Goal: Check status

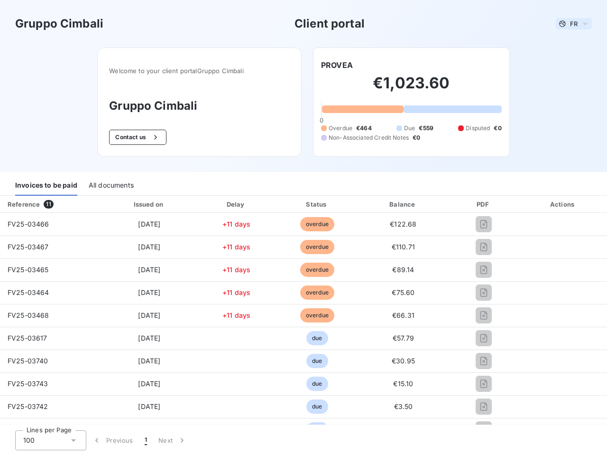
click at [570, 24] on span "FR" at bounding box center [574, 24] width 8 height 8
click at [133, 137] on button "Contact us" at bounding box center [137, 137] width 57 height 15
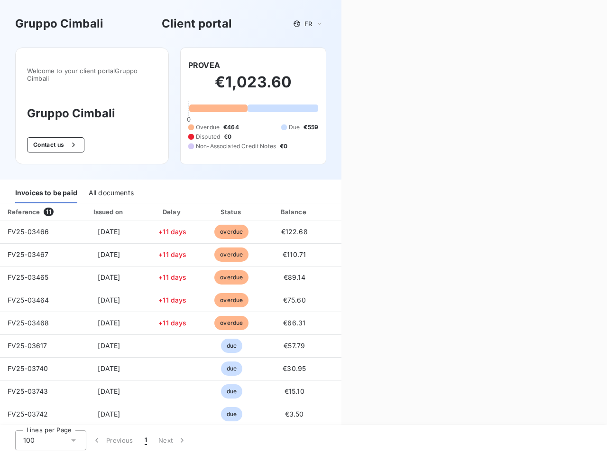
click at [333, 65] on div "Welcome to your client portal Gruppo Cimbali Gruppo Cimbali Contact us PROVEA €…" at bounding box center [171, 113] width 342 height 132
click at [46, 186] on div "Invoices to be paid" at bounding box center [46, 193] width 62 height 20
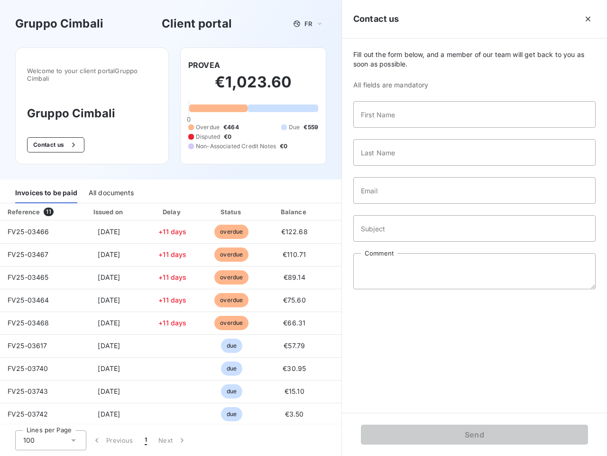
click at [111, 186] on div "All documents" at bounding box center [111, 193] width 45 height 20
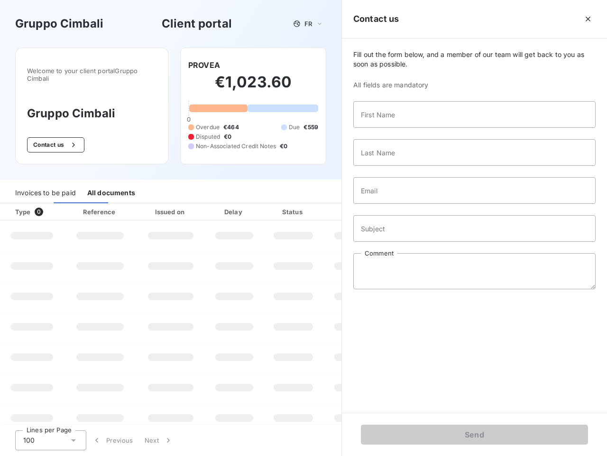
click at [50, 204] on th "Type 0" at bounding box center [32, 211] width 64 height 17
click at [147, 204] on th "Issued on" at bounding box center [170, 211] width 69 height 17
click at [233, 204] on th "Delay" at bounding box center [234, 211] width 58 height 17
click at [313, 204] on th "Status" at bounding box center [293, 211] width 60 height 17
click at [398, 204] on div "Fill out the form below, and a member of our team will get back to you as soon …" at bounding box center [474, 225] width 265 height 374
